Goal: Navigation & Orientation: Go to known website

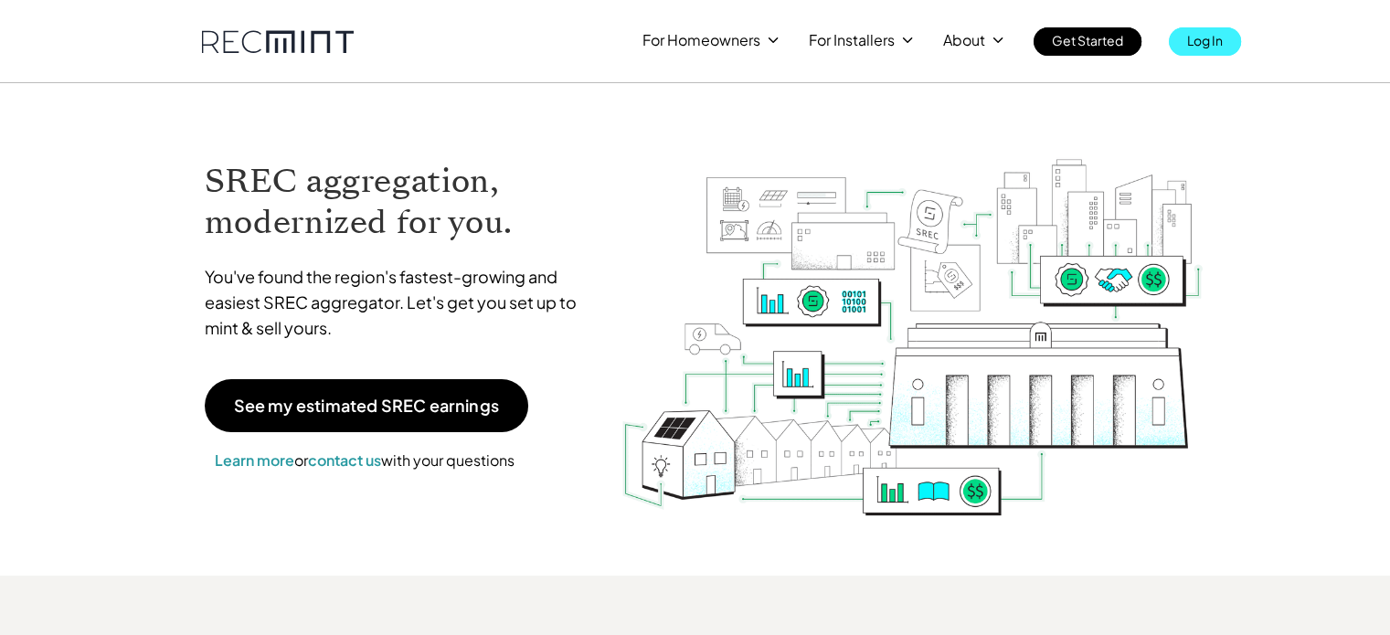
click at [1207, 41] on p "Log In" at bounding box center [1205, 40] width 36 height 26
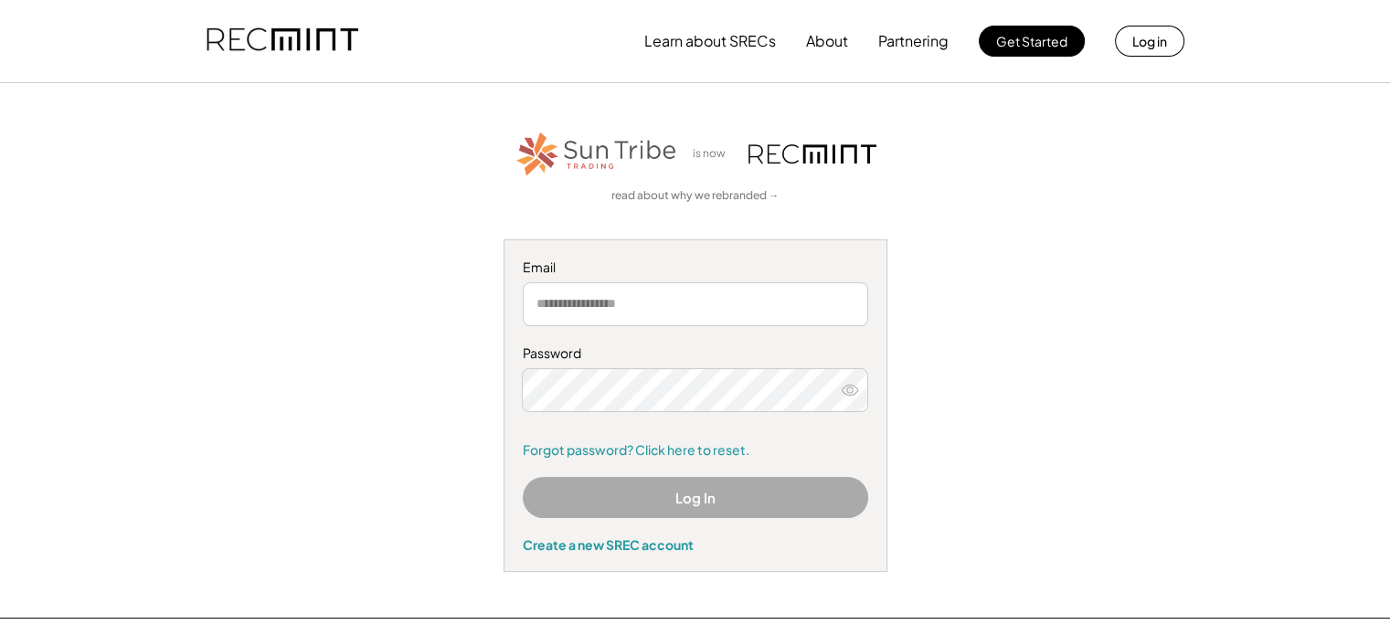
type input "**********"
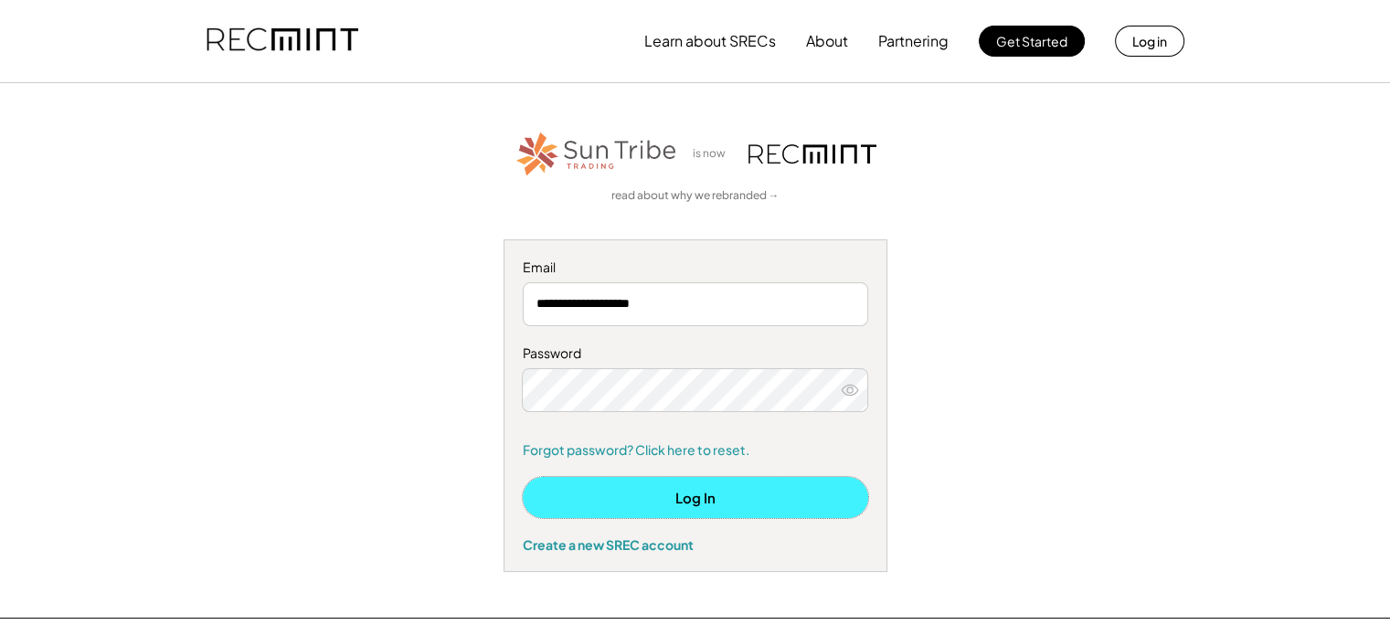
click at [573, 516] on button "Log In" at bounding box center [696, 497] width 346 height 41
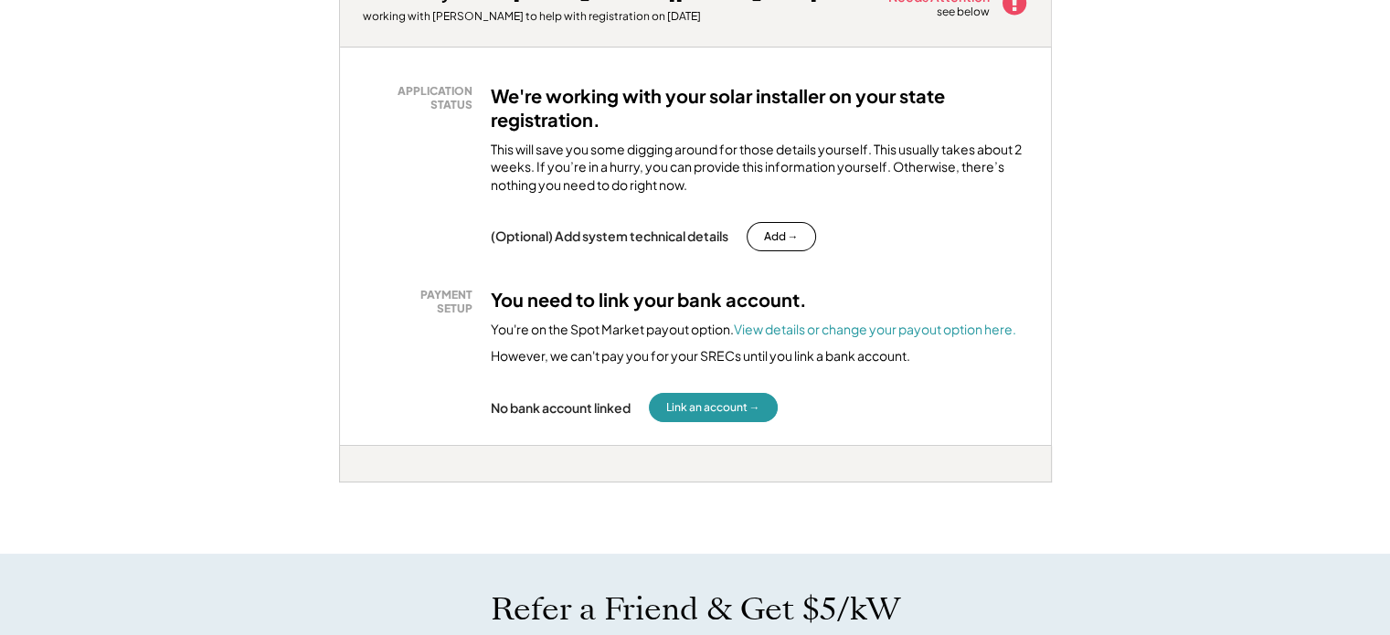
scroll to position [329, 0]
